Goal: Transaction & Acquisition: Purchase product/service

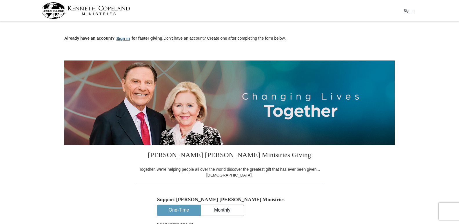
click at [121, 37] on button "Sign in" at bounding box center [123, 38] width 17 height 7
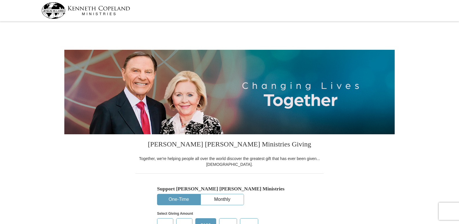
select select "MO"
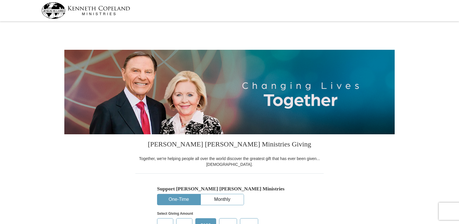
click at [101, 13] on img at bounding box center [85, 10] width 89 height 17
